Goal: Task Accomplishment & Management: Use online tool/utility

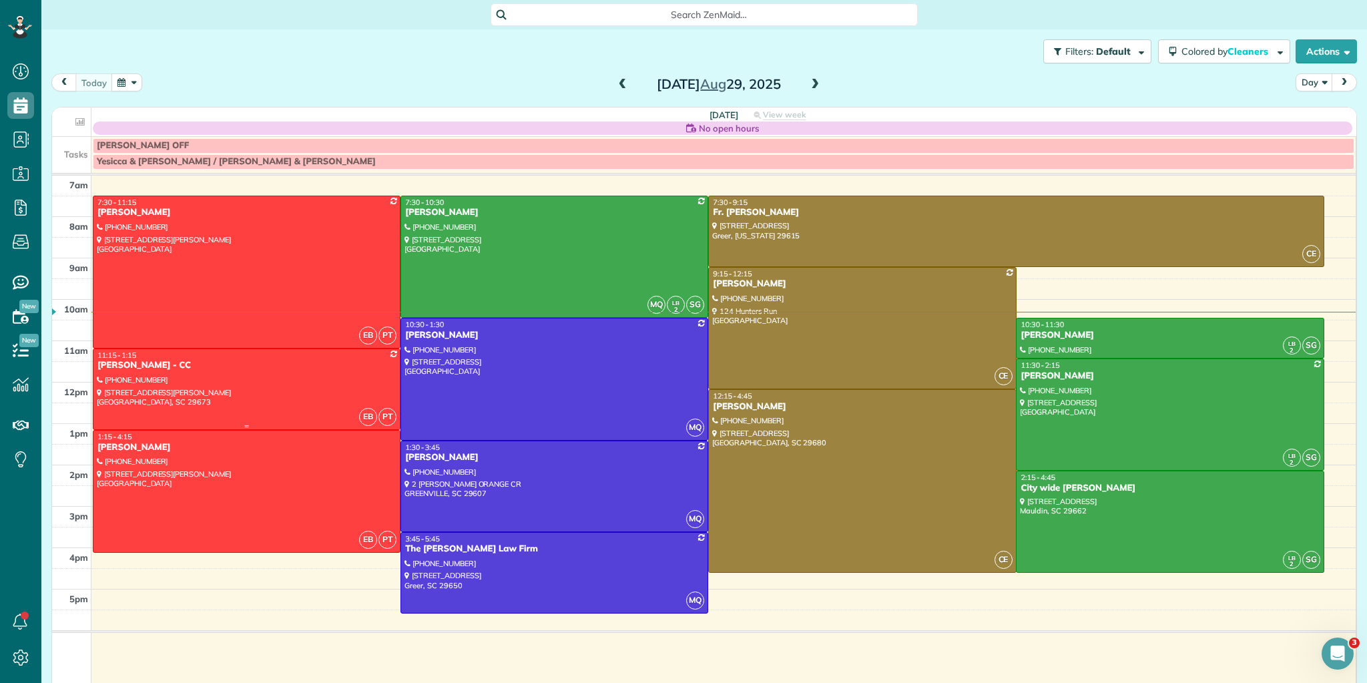
scroll to position [6, 6]
click at [130, 81] on button "button" at bounding box center [126, 82] width 31 height 18
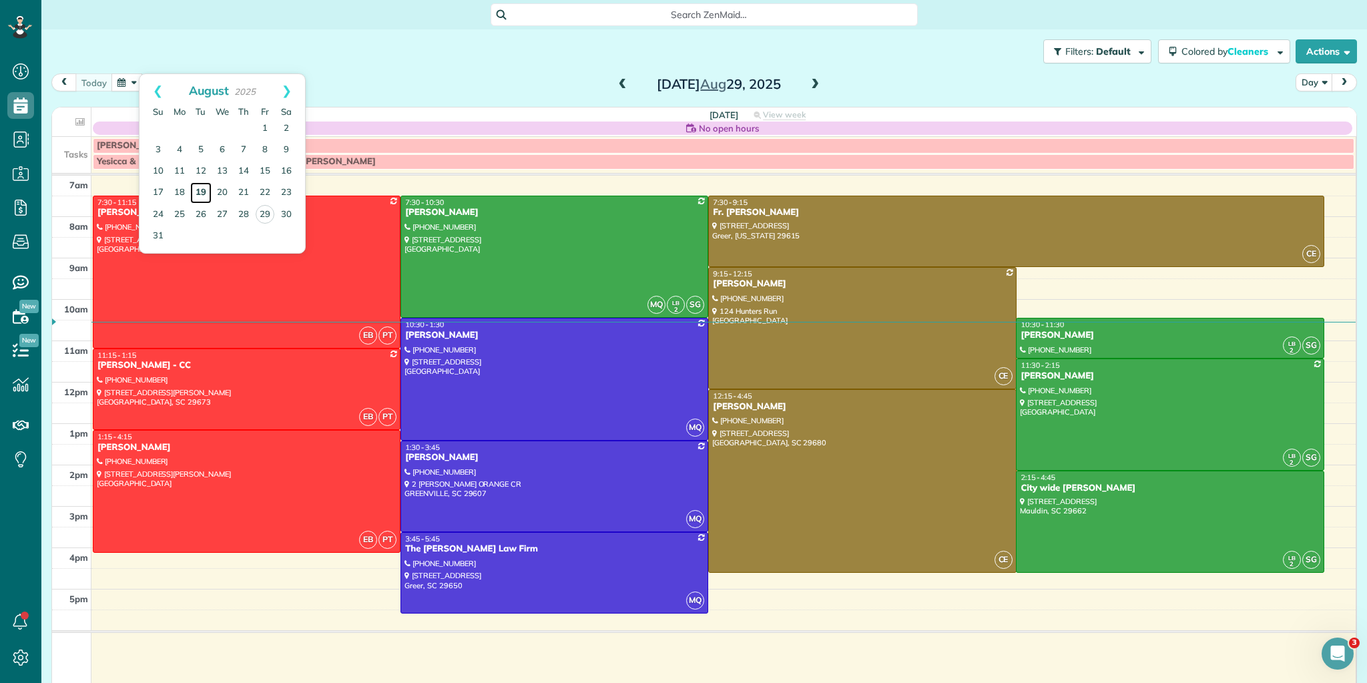
click at [206, 188] on link "19" at bounding box center [200, 192] width 21 height 21
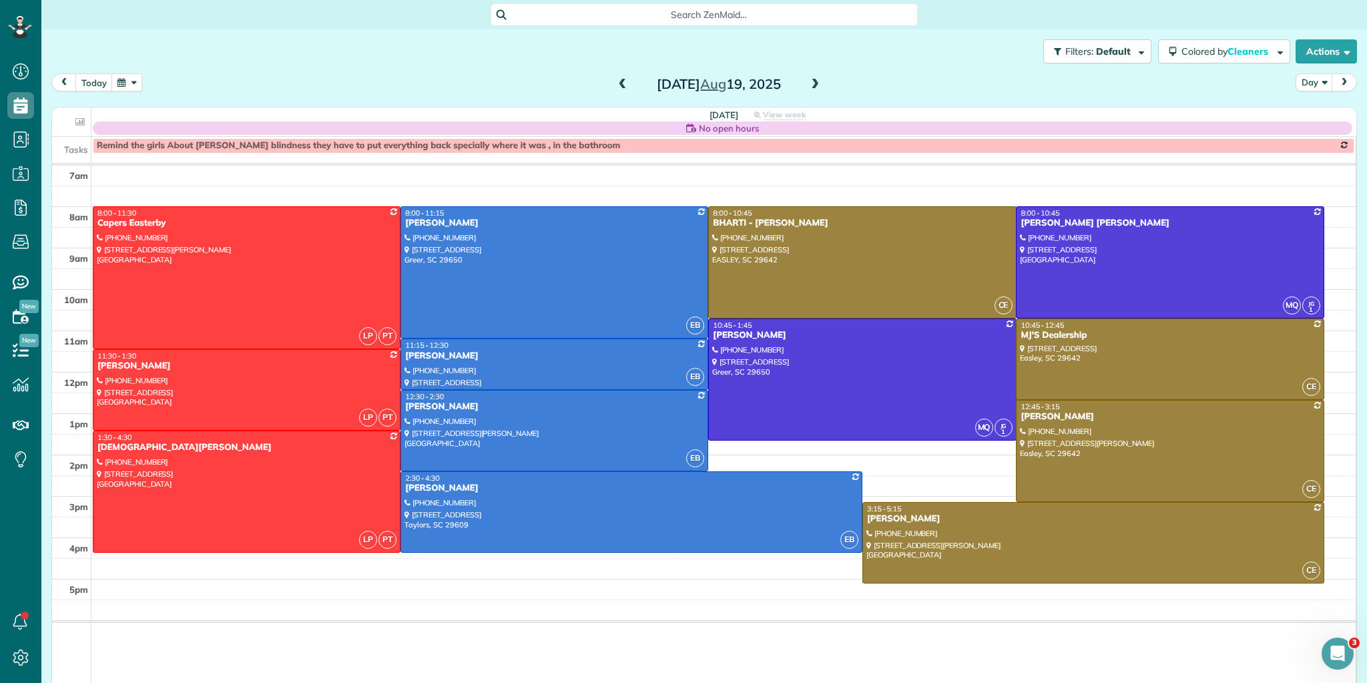
click at [615, 81] on span at bounding box center [622, 85] width 15 height 12
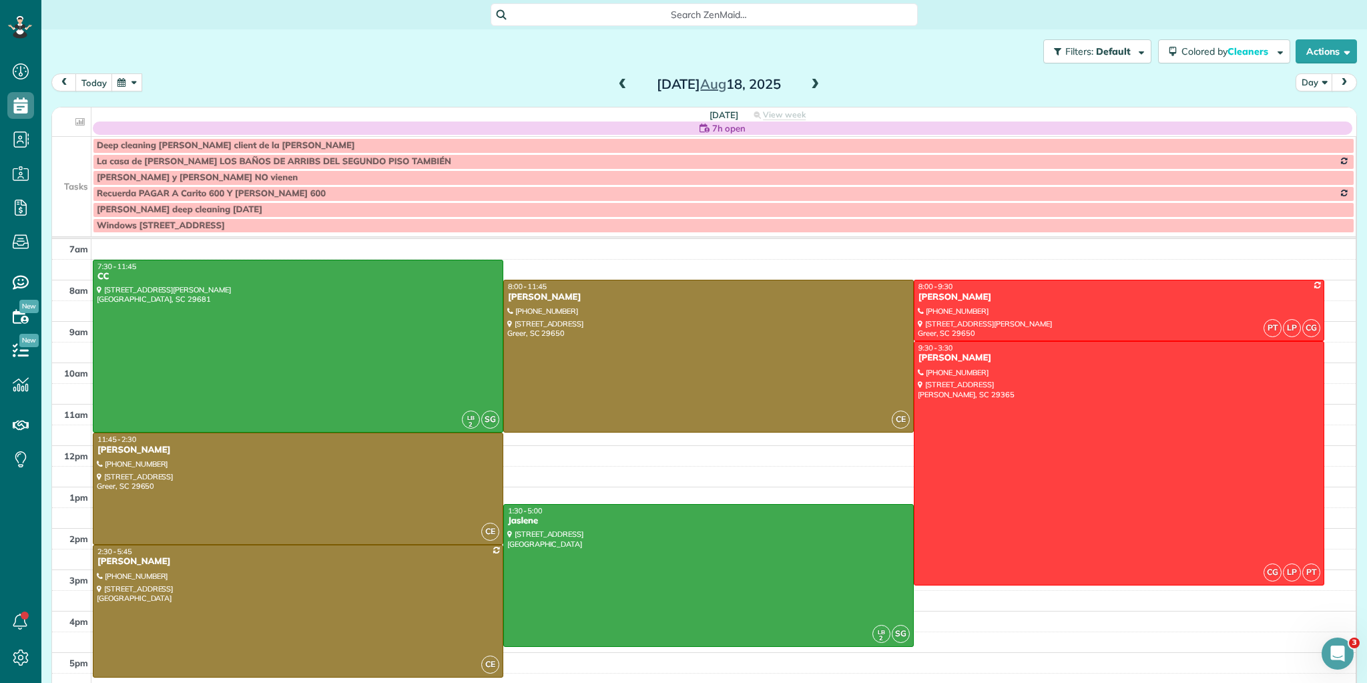
click at [810, 83] on span at bounding box center [815, 85] width 15 height 12
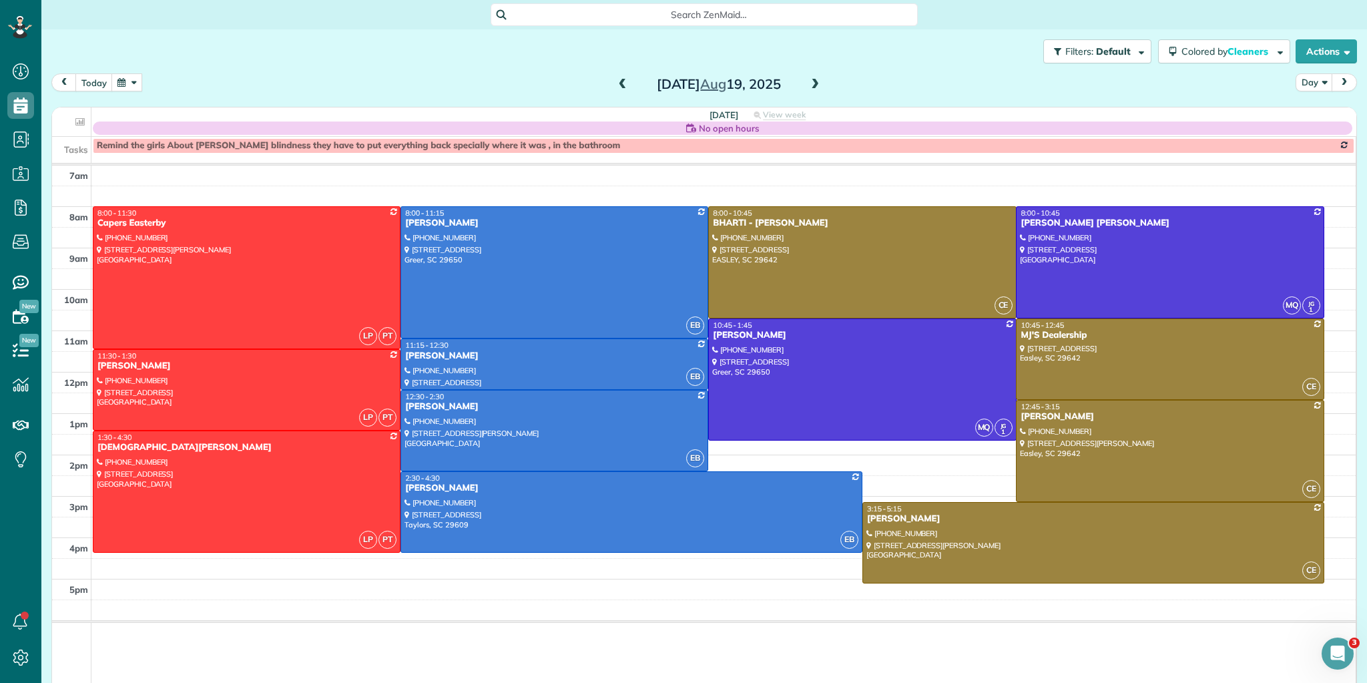
click at [812, 81] on span at bounding box center [815, 85] width 15 height 12
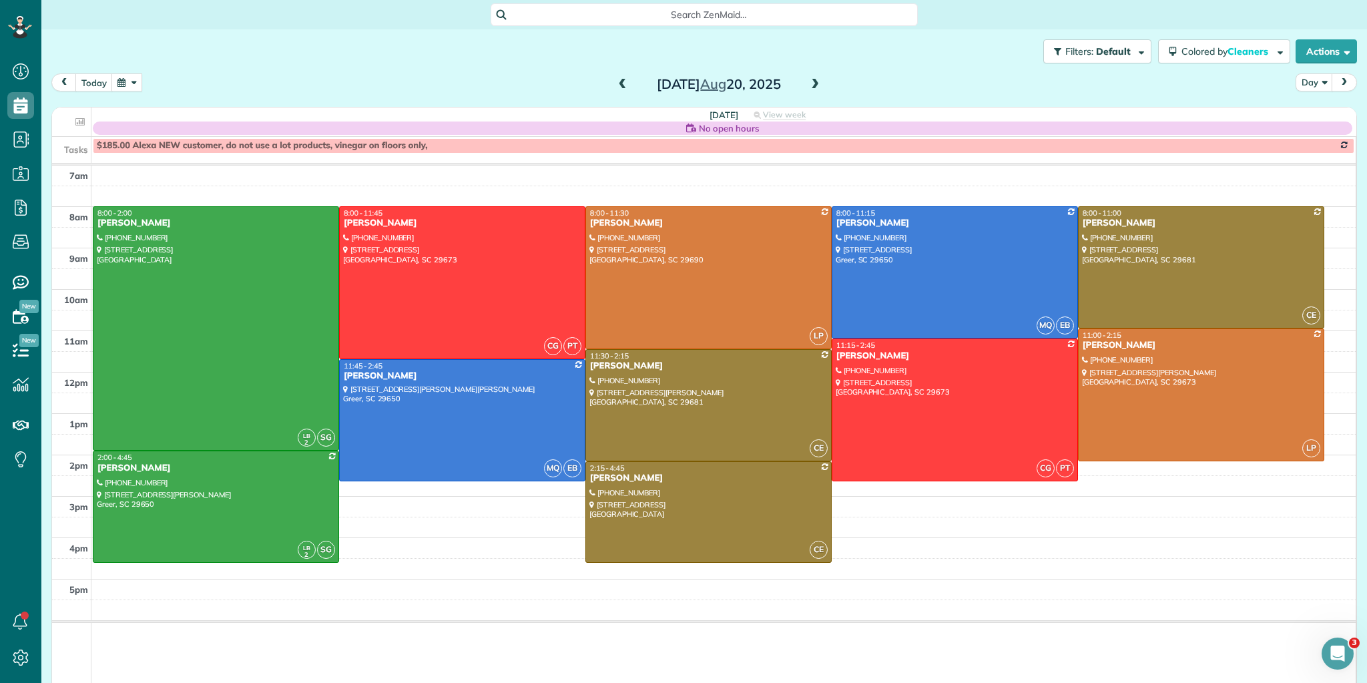
click at [810, 85] on span at bounding box center [815, 85] width 15 height 12
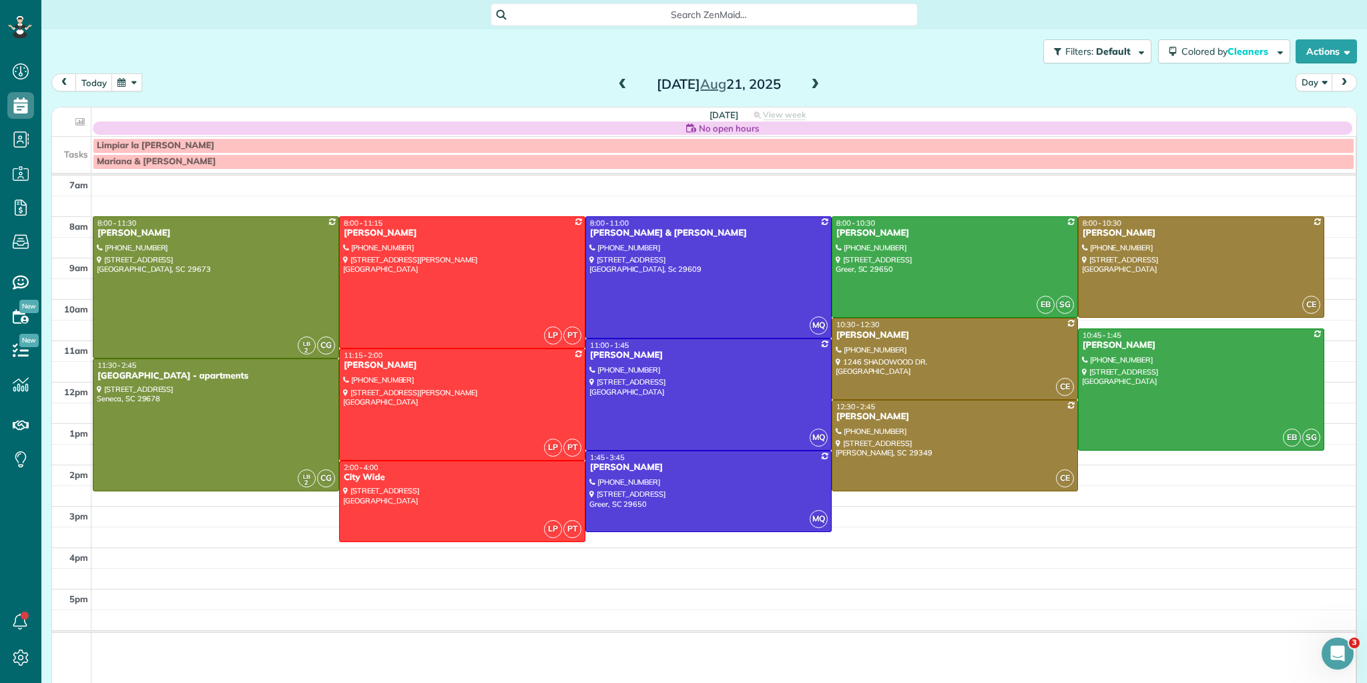
click at [812, 80] on span at bounding box center [815, 85] width 15 height 12
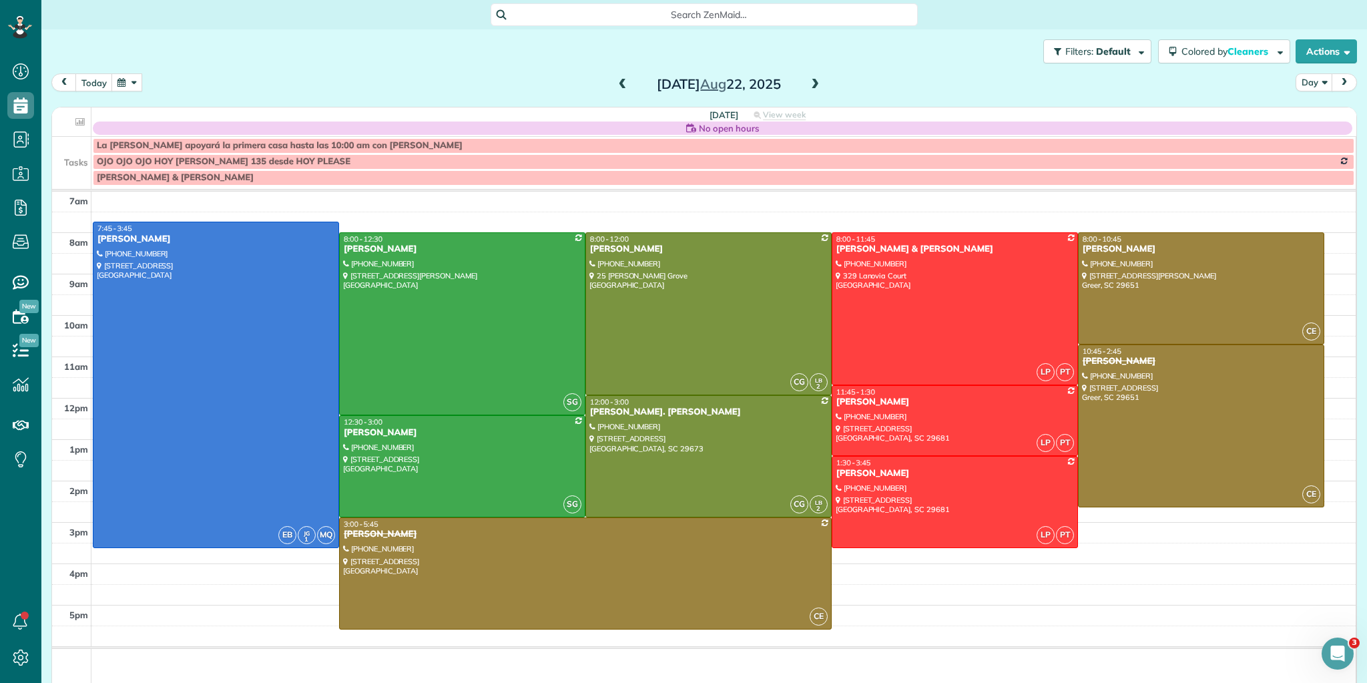
click at [618, 85] on span at bounding box center [622, 85] width 15 height 12
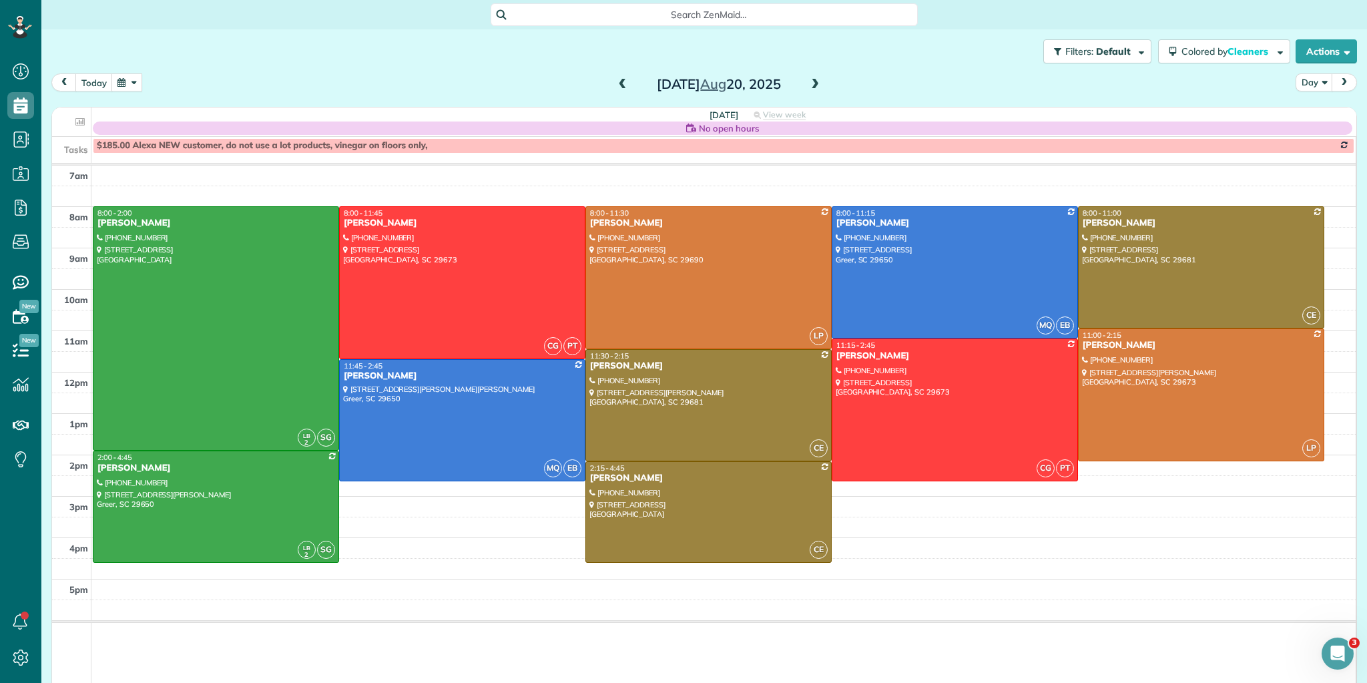
click at [615, 87] on span at bounding box center [622, 85] width 15 height 12
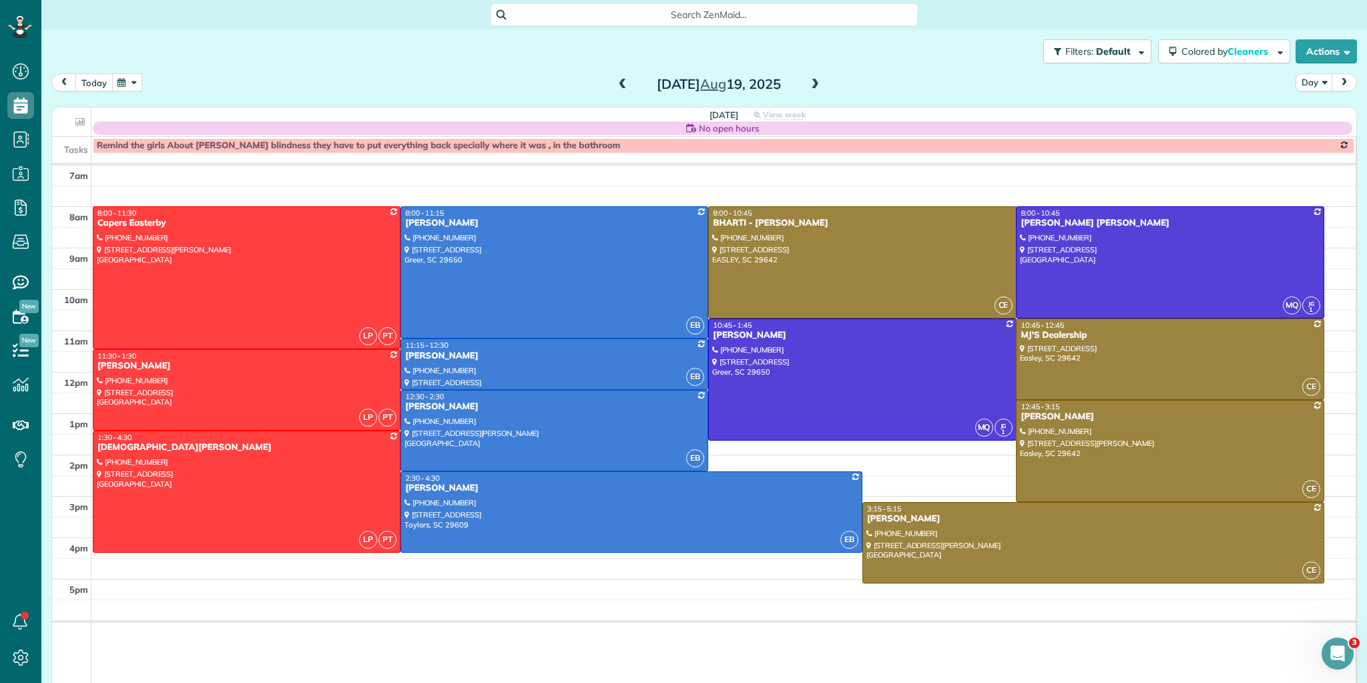
click at [96, 80] on button "today" at bounding box center [93, 82] width 37 height 18
